Goal: Transaction & Acquisition: Purchase product/service

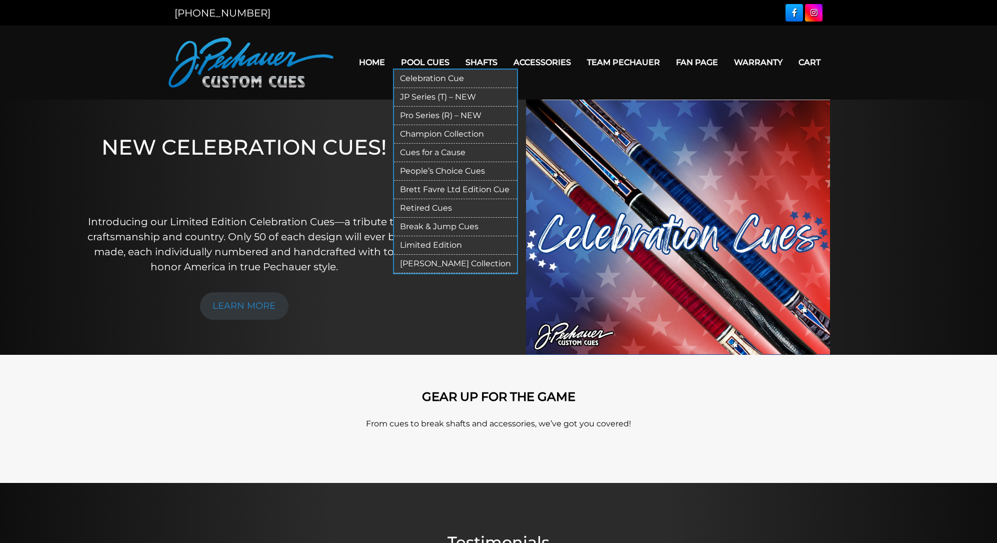
click at [416, 218] on link "Break & Jump Cues" at bounding box center [455, 227] width 123 height 19
click at [434, 218] on link "Break & Jump Cues" at bounding box center [455, 227] width 123 height 19
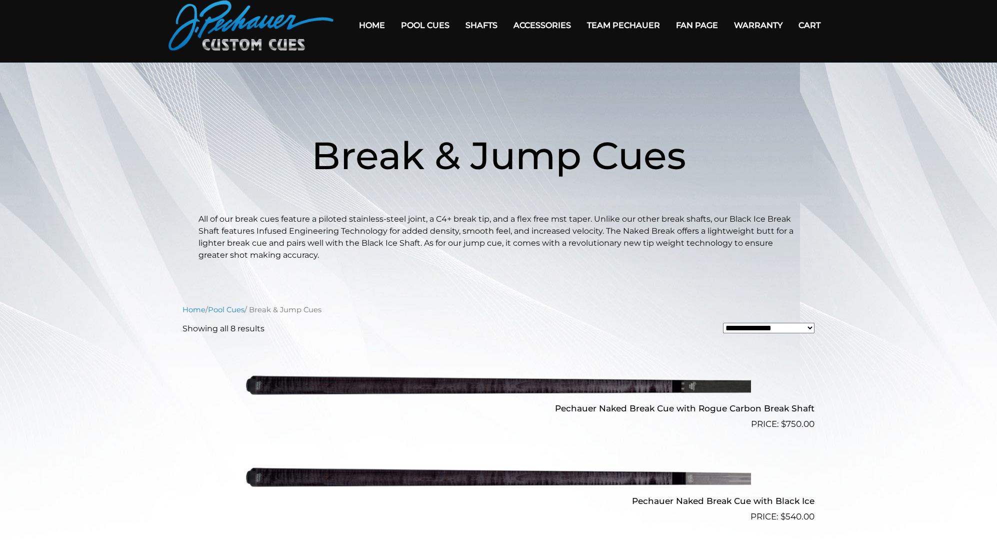
scroll to position [40, 0]
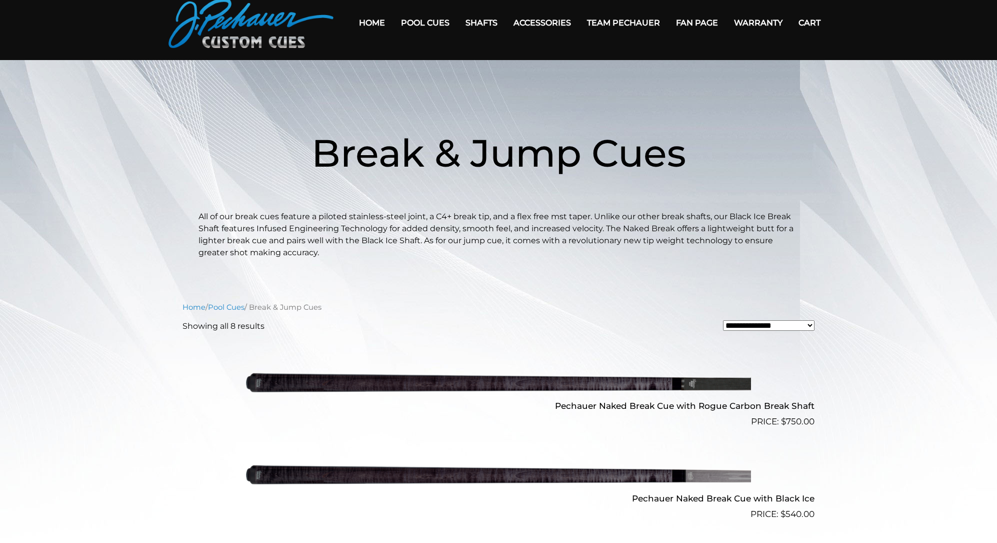
click at [625, 473] on img at bounding box center [498, 474] width 505 height 84
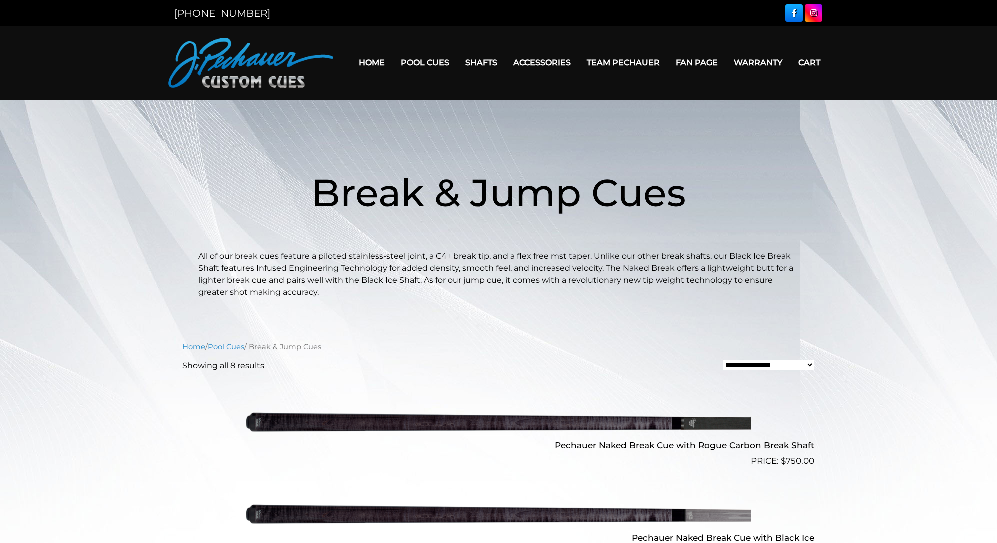
scroll to position [1, 0]
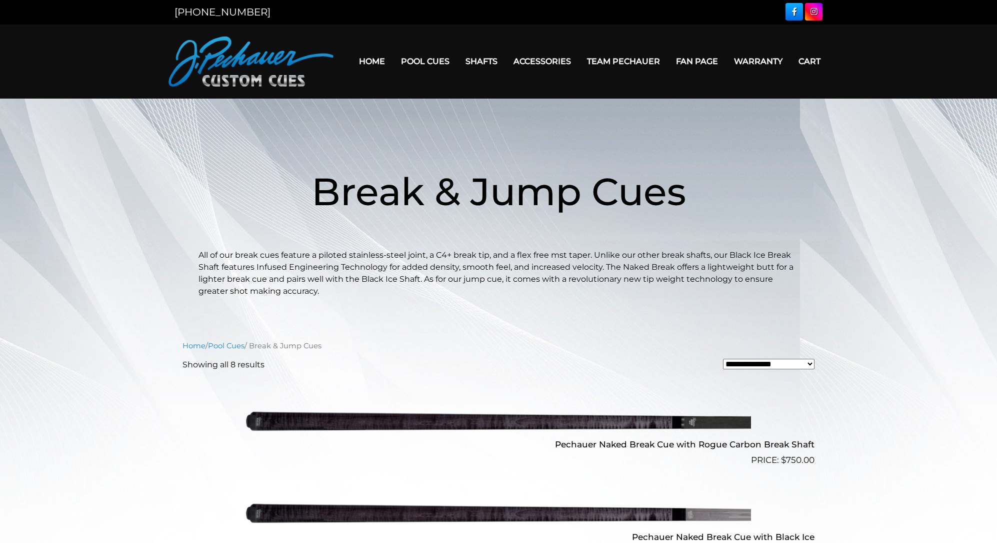
click at [634, 421] on img at bounding box center [498, 421] width 505 height 84
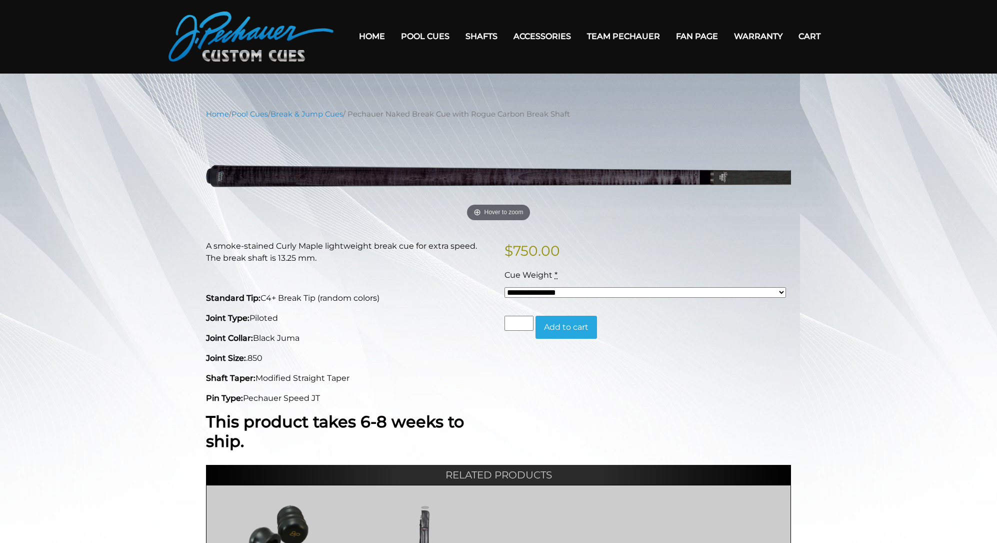
scroll to position [27, 0]
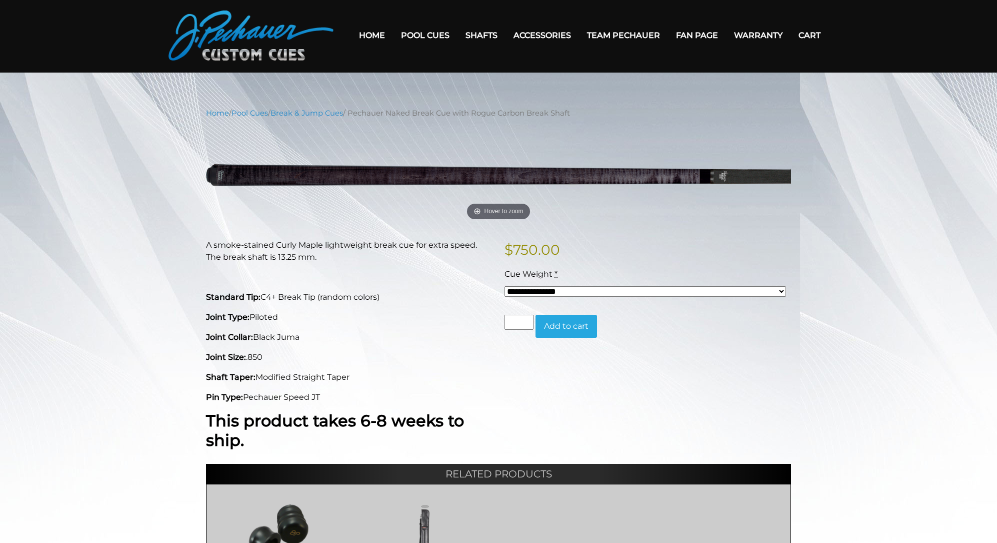
select select "*****"
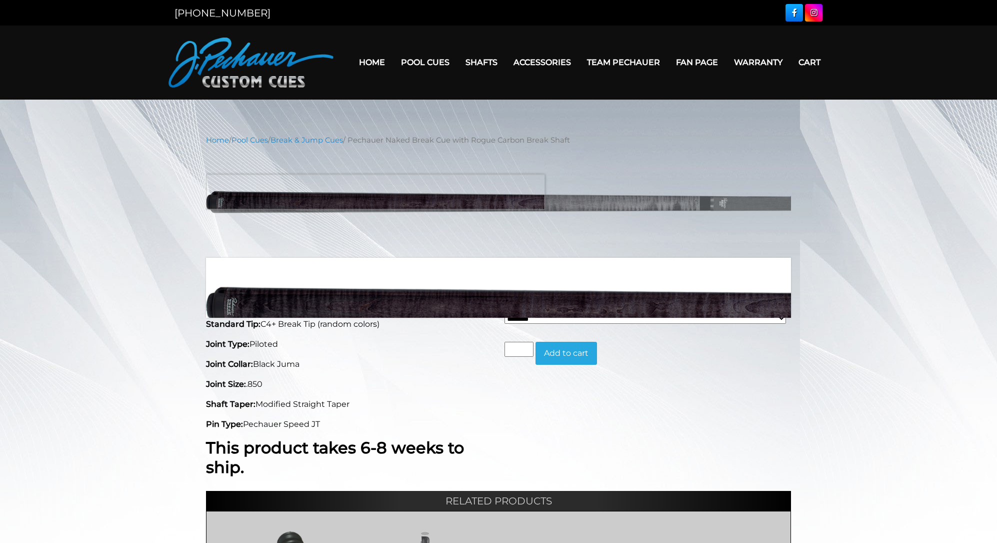
scroll to position [0, 0]
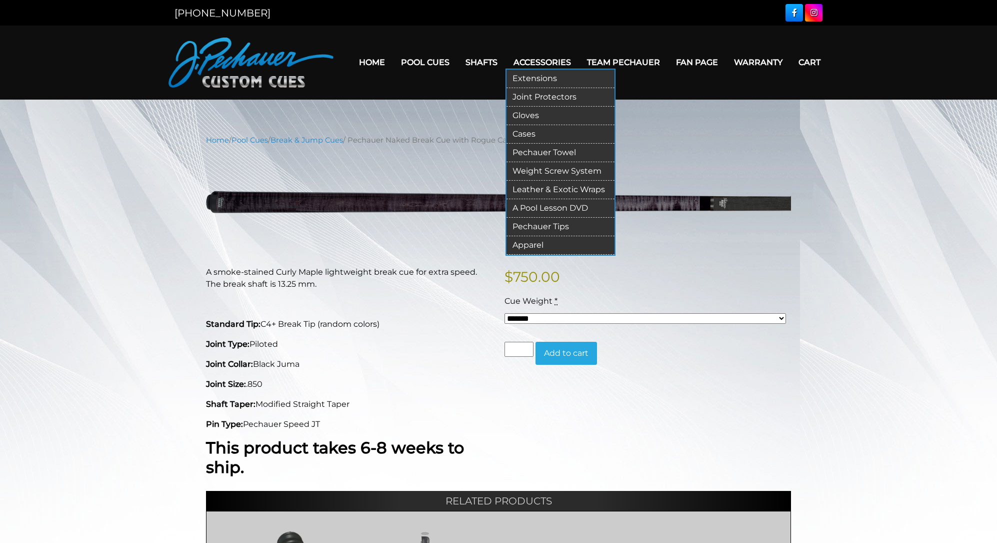
click at [516, 107] on link "Gloves" at bounding box center [561, 116] width 108 height 19
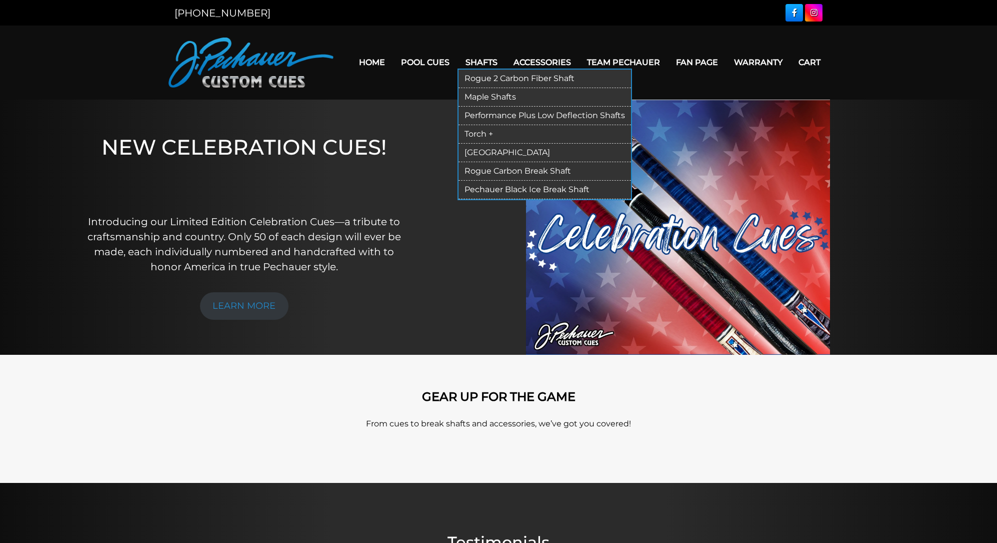
click at [459, 107] on link "Performance Plus Low Deflection Shafts" at bounding box center [545, 116] width 173 height 19
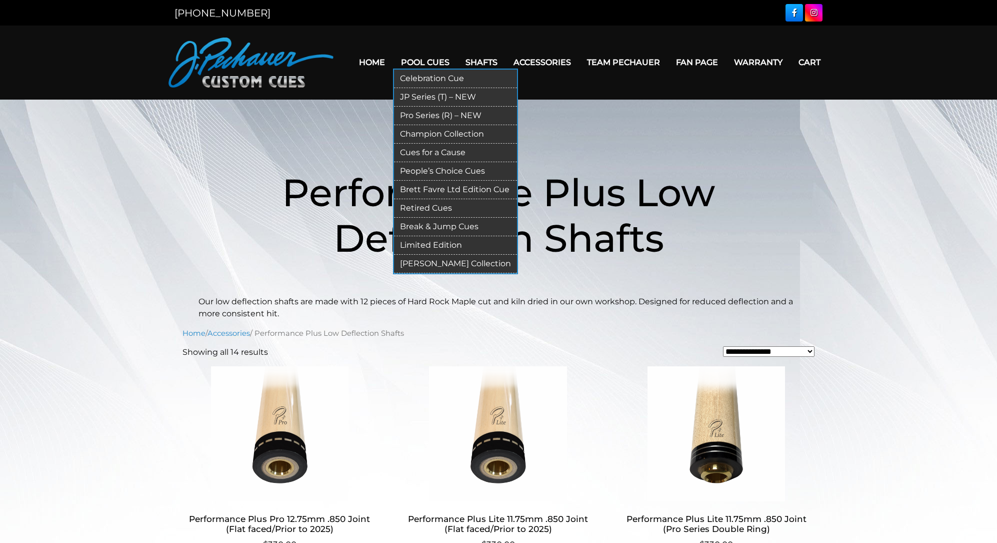
click at [431, 239] on link "Limited Edition" at bounding box center [455, 245] width 123 height 19
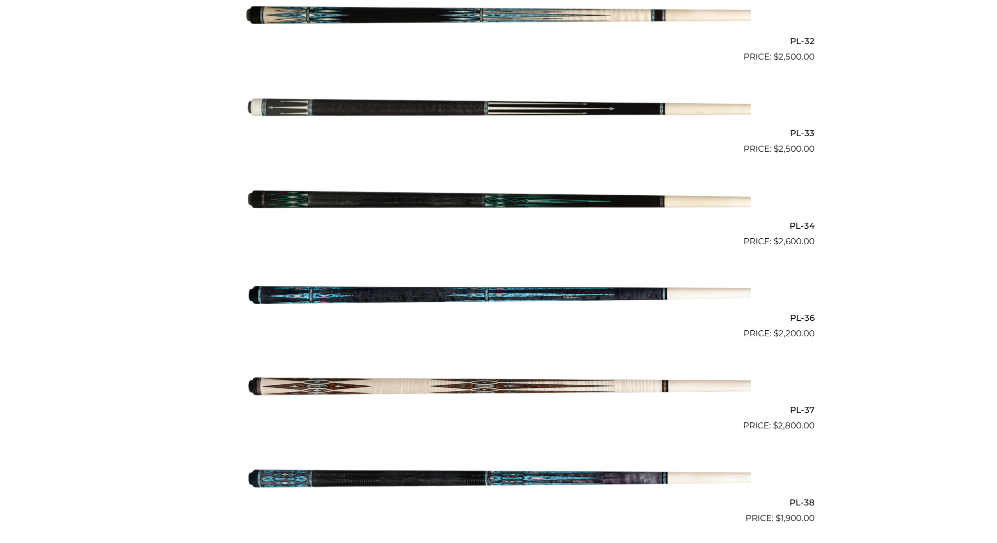
scroll to position [750, 0]
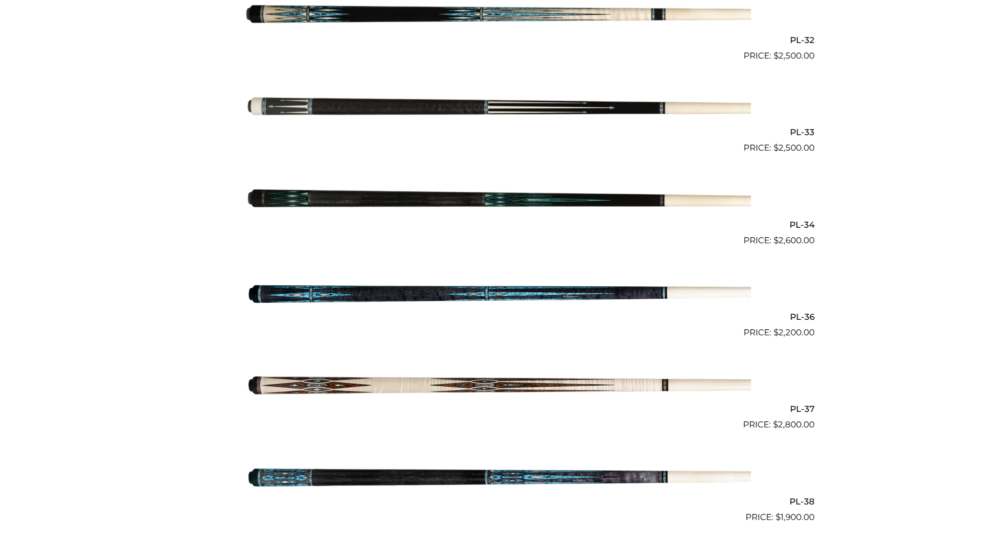
click at [435, 459] on img at bounding box center [498, 477] width 505 height 84
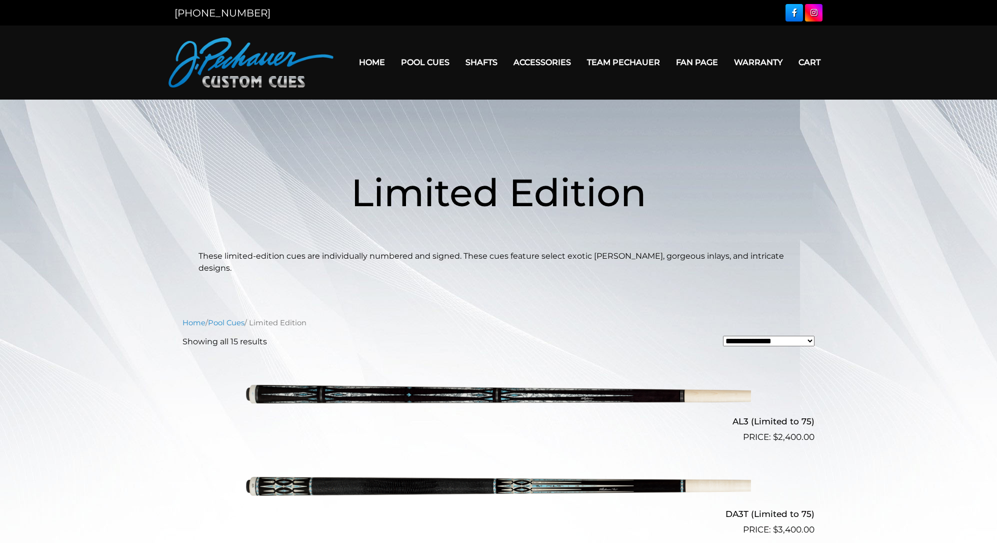
scroll to position [0, 0]
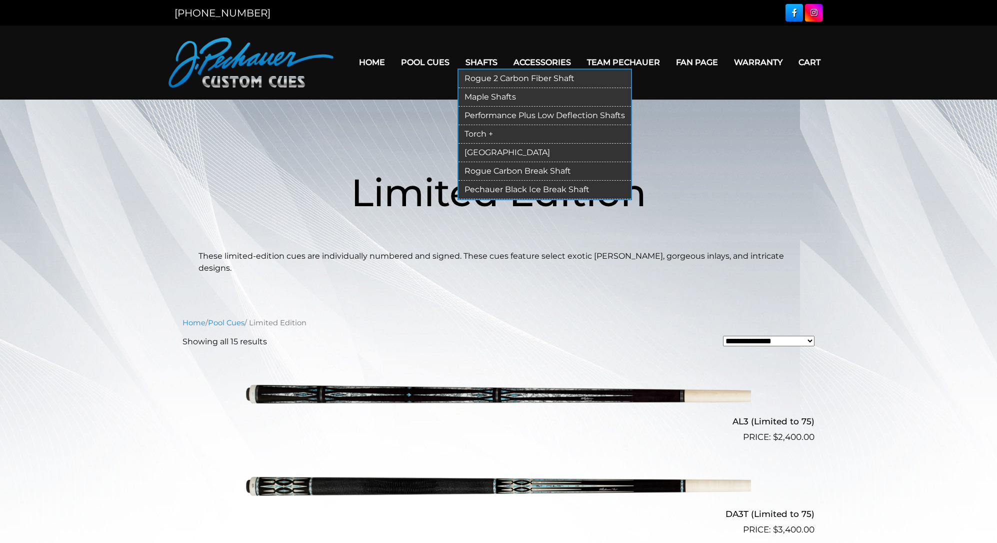
click at [482, 181] on link "Pechauer Black Ice Break Shaft" at bounding box center [545, 190] width 173 height 19
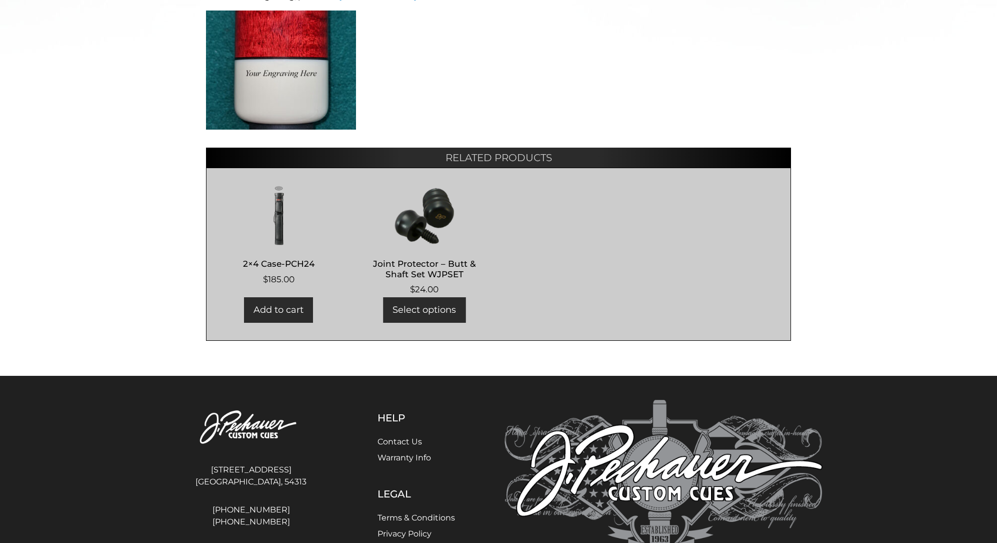
scroll to position [524, 0]
